Goal: Connect with others: Connect with others

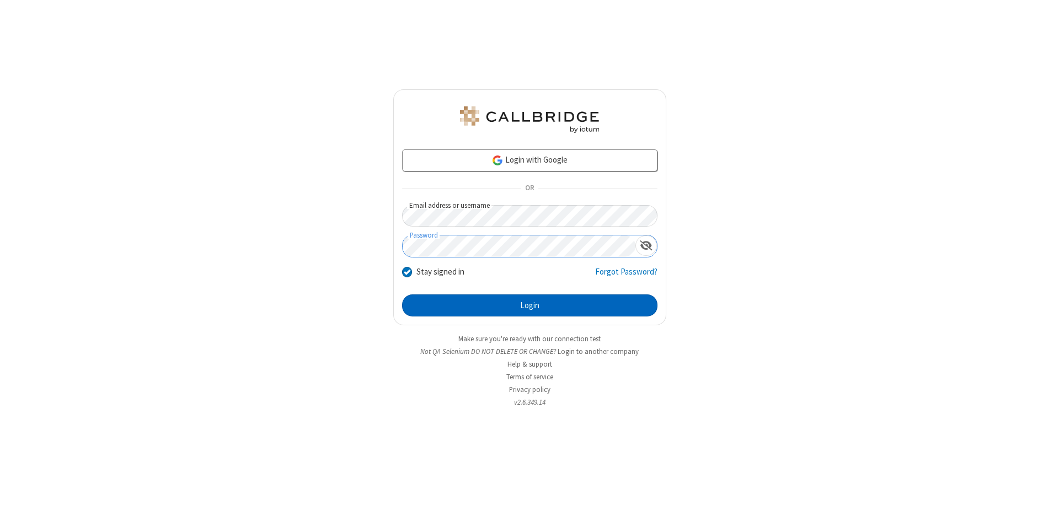
click at [529, 305] on button "Login" at bounding box center [529, 305] width 255 height 22
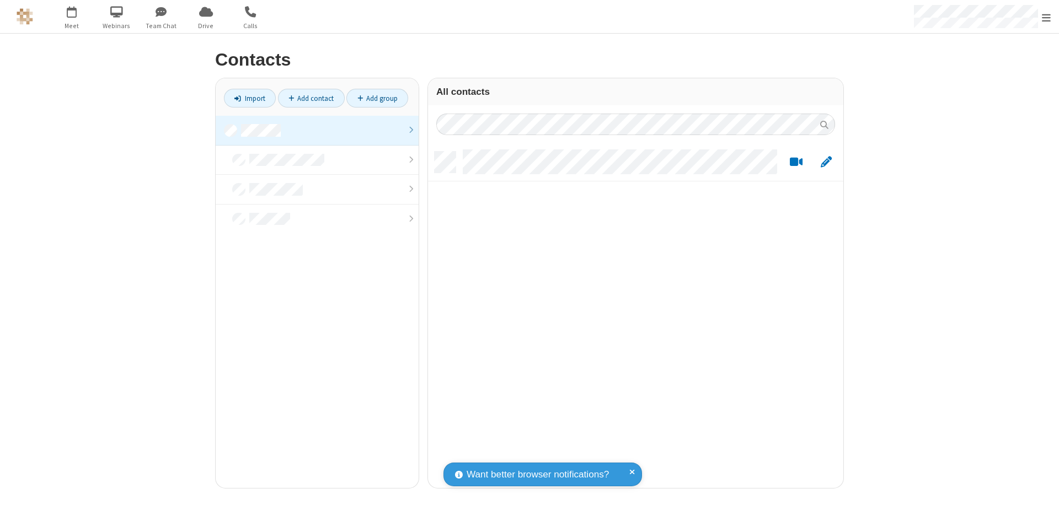
scroll to position [336, 407]
click at [317, 130] on link at bounding box center [317, 131] width 203 height 30
click at [311, 98] on link "Add contact" at bounding box center [311, 98] width 67 height 19
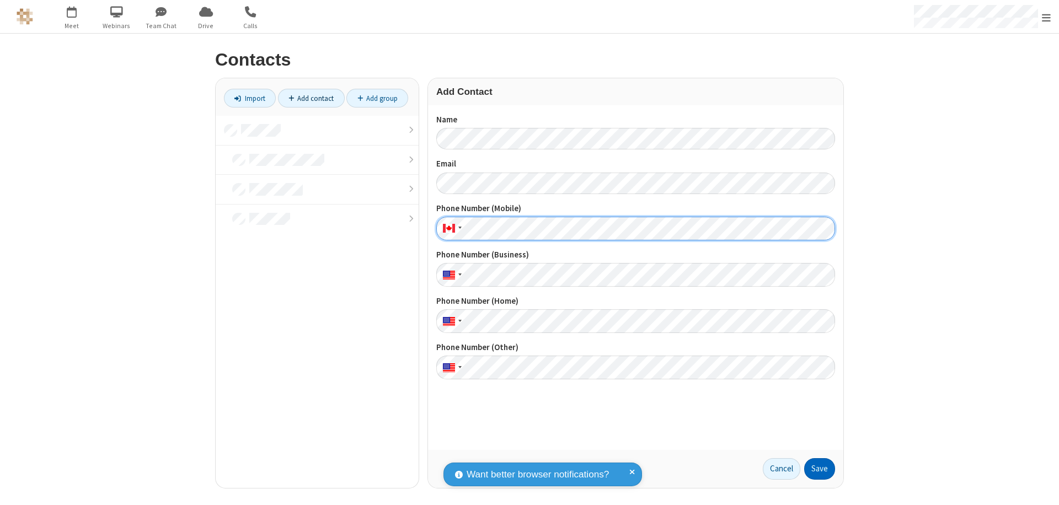
click at [819, 469] on button "Save" at bounding box center [819, 469] width 31 height 22
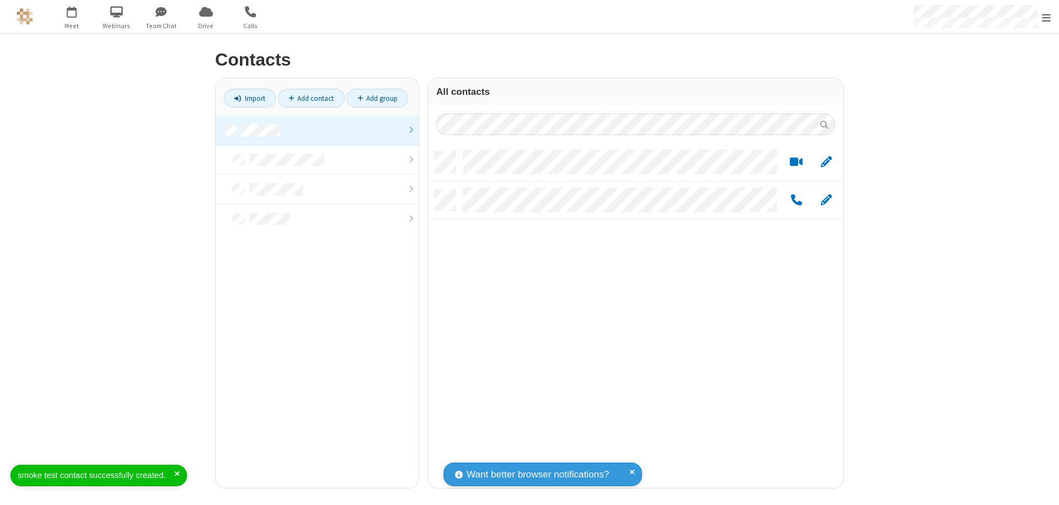
scroll to position [336, 407]
click at [311, 98] on link "Add contact" at bounding box center [311, 98] width 67 height 19
